Goal: Task Accomplishment & Management: Use online tool/utility

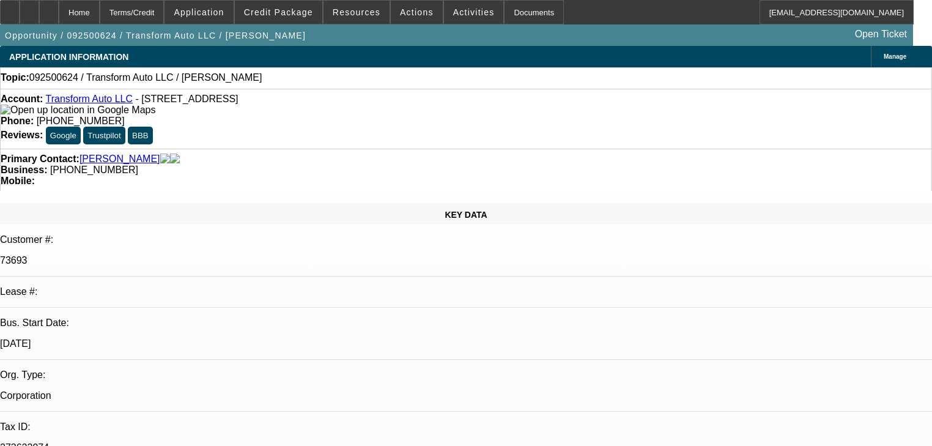
select select "0"
select select "2"
select select "0.1"
select select "4"
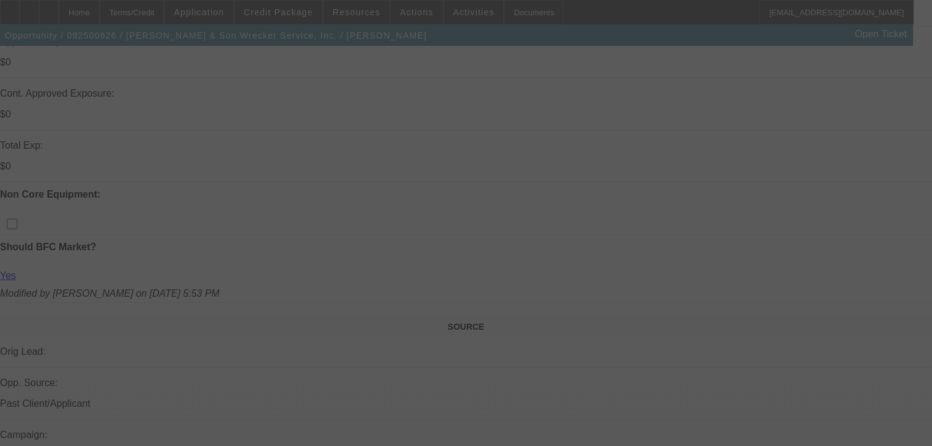
scroll to position [587, 0]
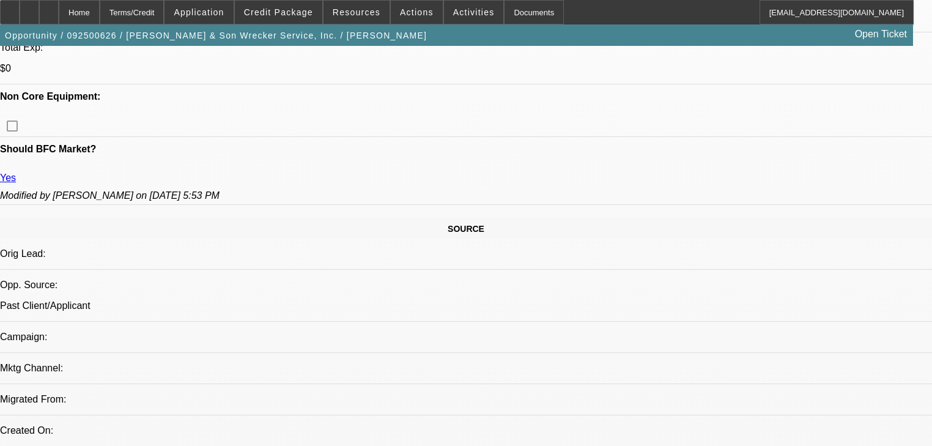
select select "0"
select select "3"
select select "0"
select select "6"
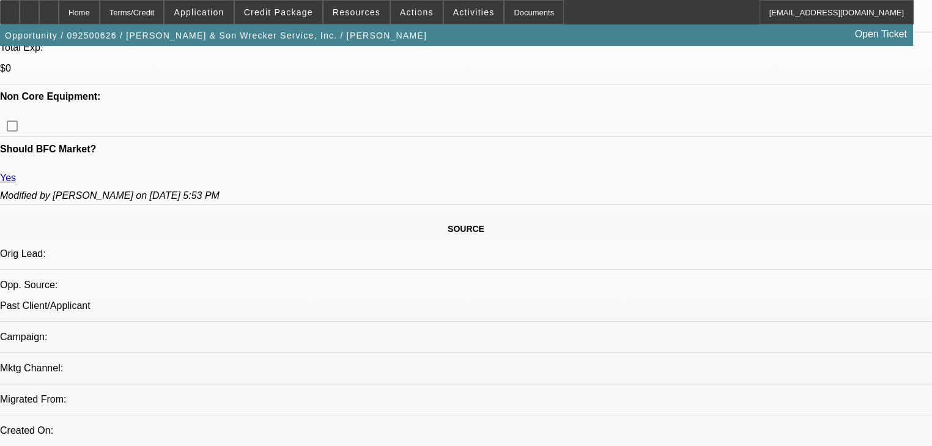
select select "0"
select select "2"
select select "0"
select select "6"
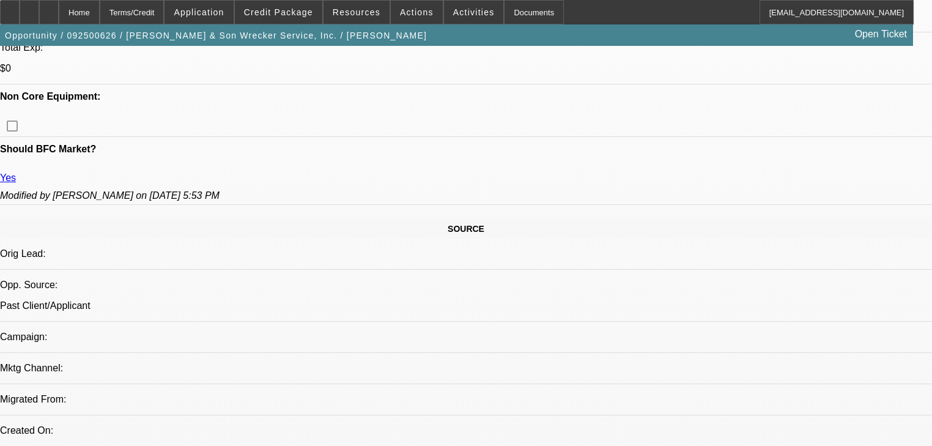
select select "0"
select select "2"
select select "0"
select select "6"
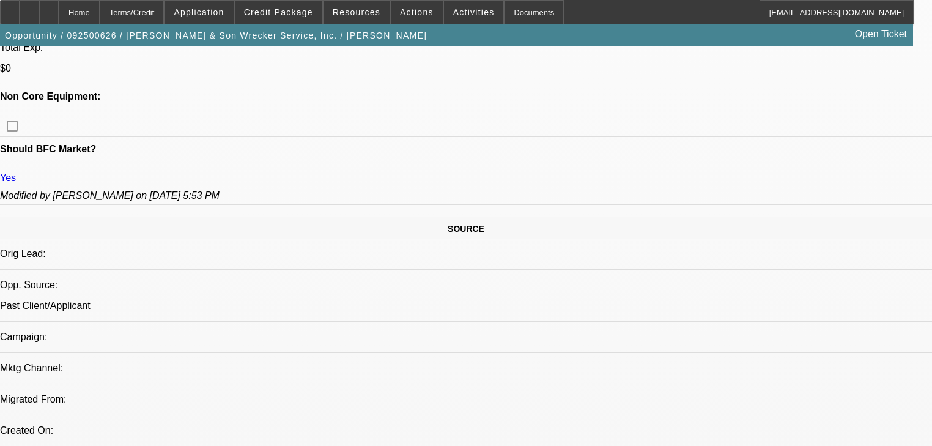
select select "0"
select select "2"
select select "0"
select select "6"
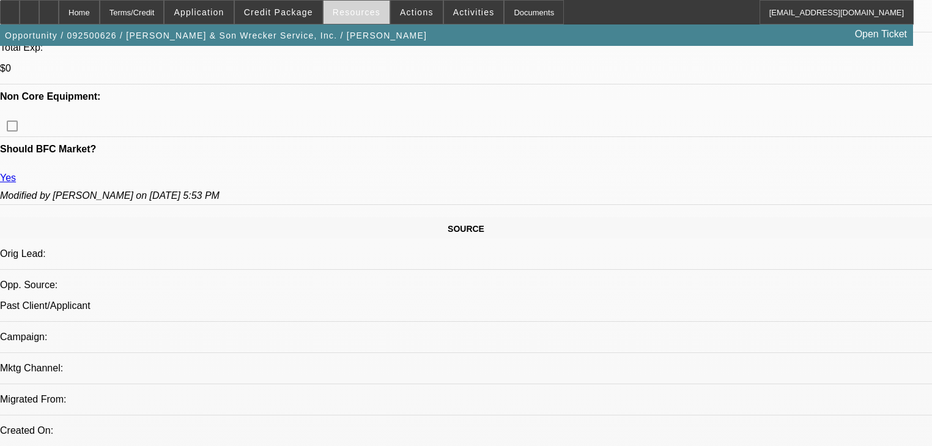
scroll to position [748, 0]
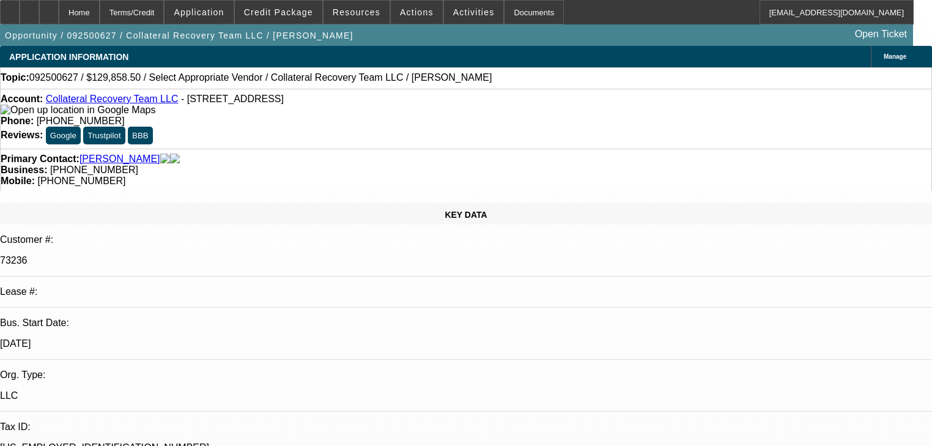
select select "0"
select select "2"
select select "0.1"
select select "4"
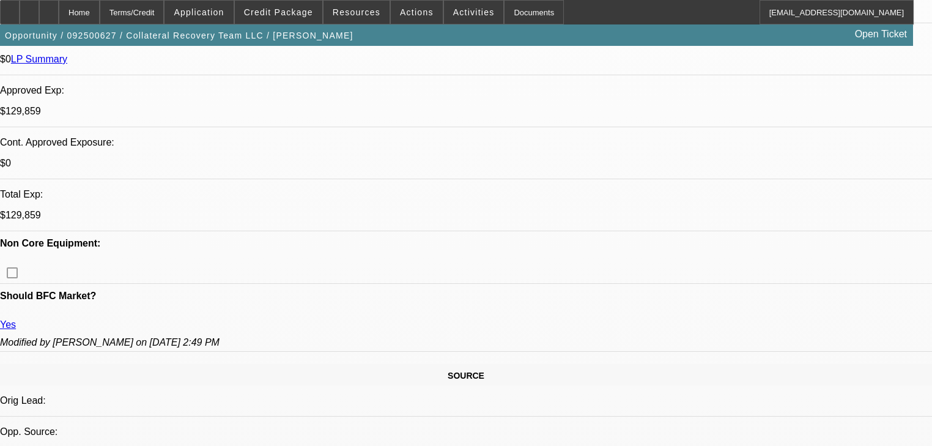
scroll to position [636, 0]
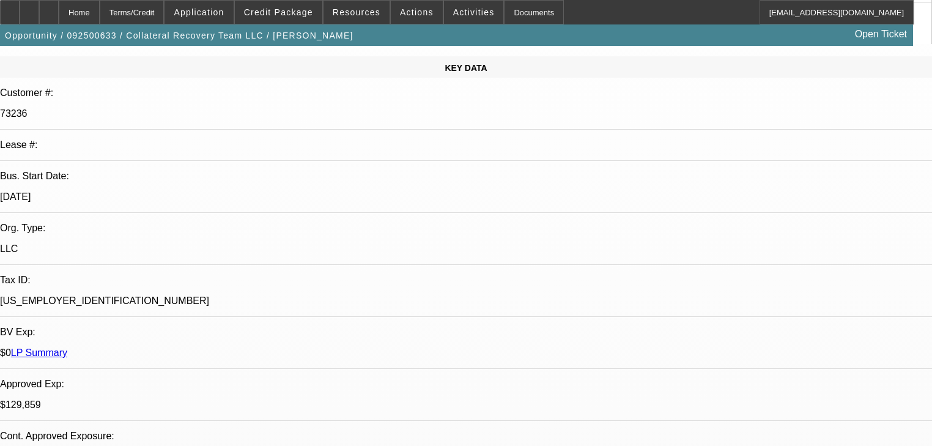
select select "0"
select select "2"
select select "0"
select select "6"
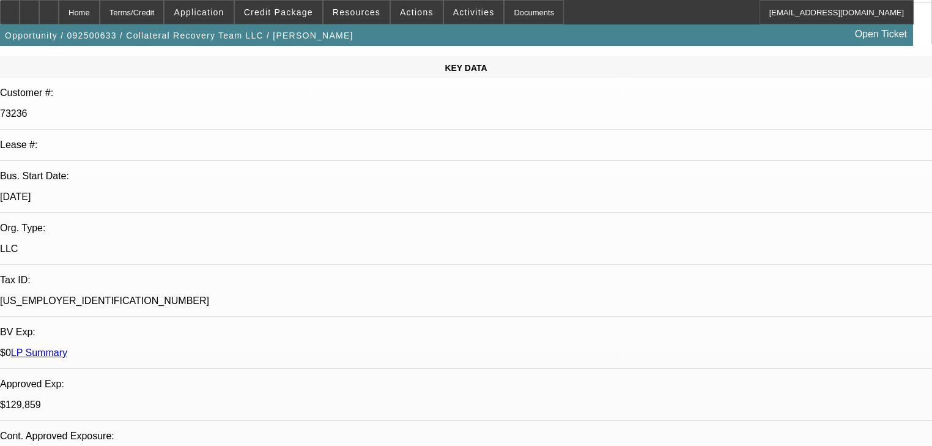
select select "0"
select select "3"
select select "0"
select select "6"
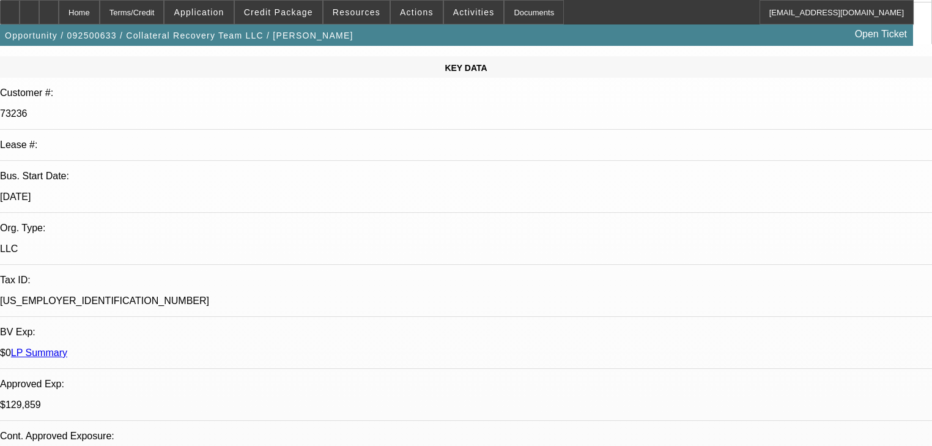
select select "0"
select select "2"
select select "0"
select select "6"
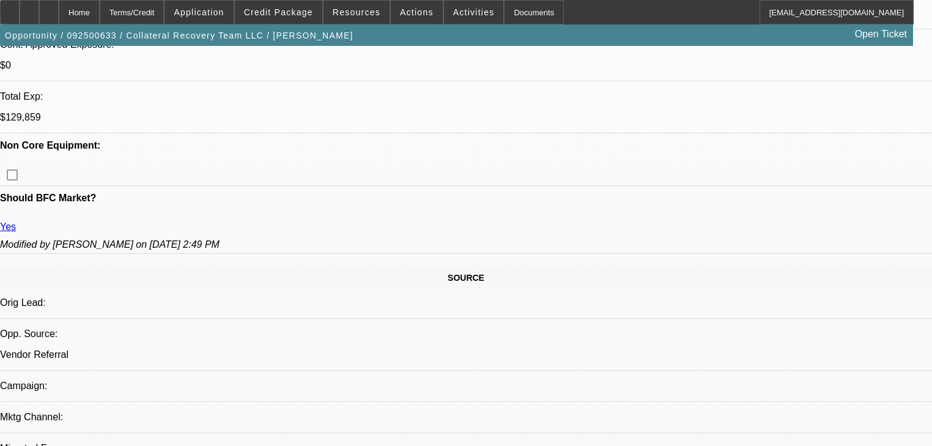
scroll to position [538, 0]
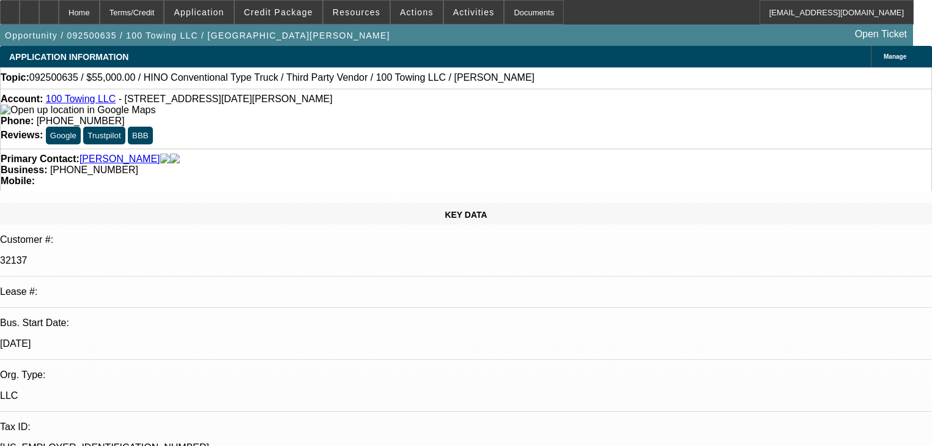
select select "0"
select select "2"
select select "0"
select select "6"
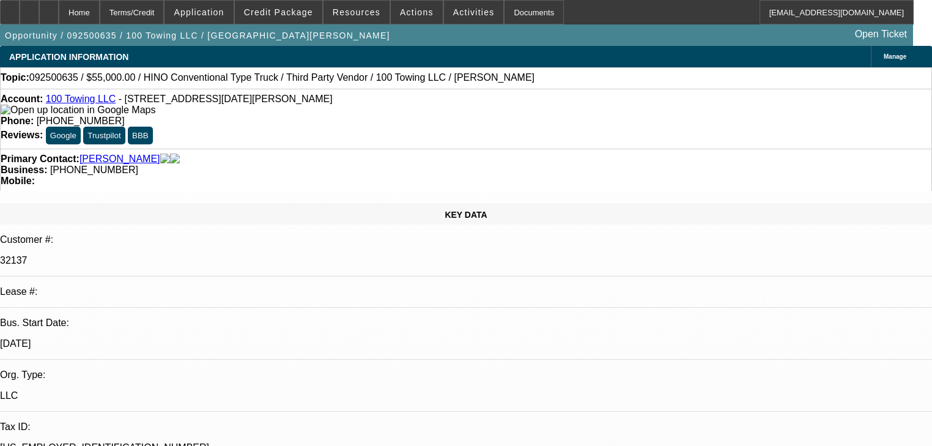
select select "0"
select select "2"
select select "0"
select select "6"
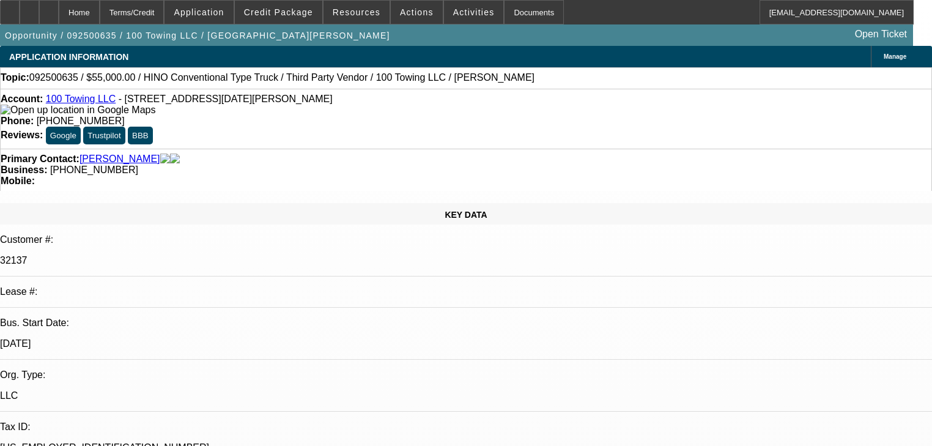
select select "0"
select select "2"
select select "0"
select select "6"
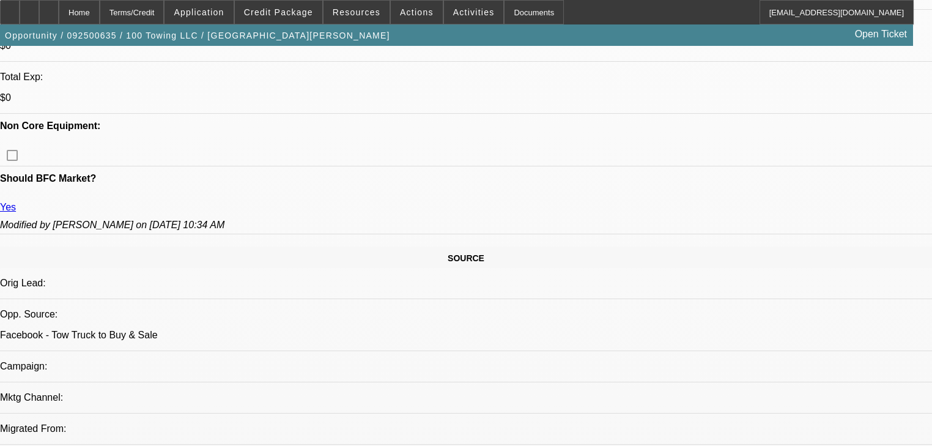
scroll to position [587, 0]
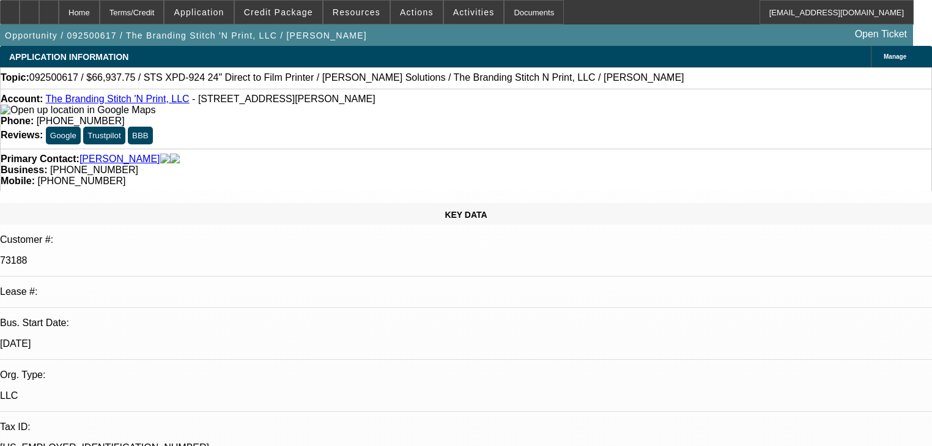
select select "0"
select select "2"
select select "0.1"
select select "4"
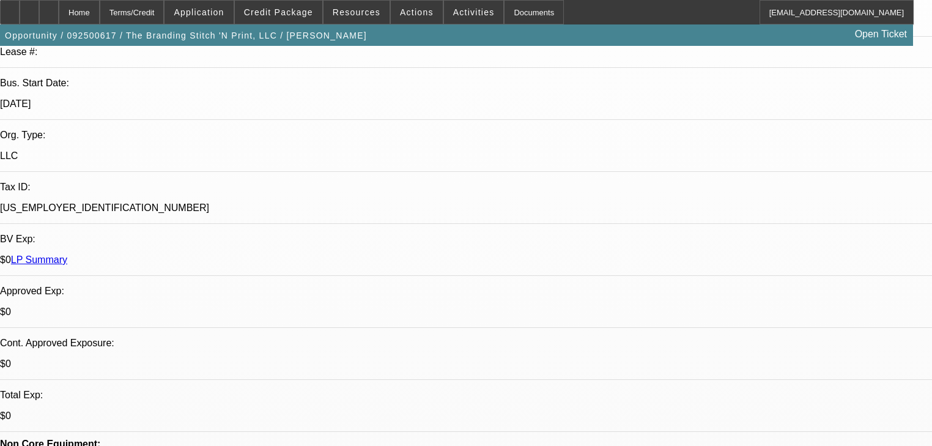
scroll to position [49, 0]
